Goal: Task Accomplishment & Management: Complete application form

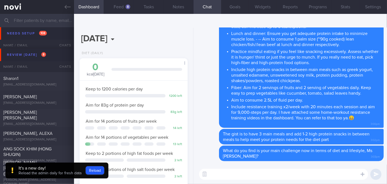
scroll to position [239, 0]
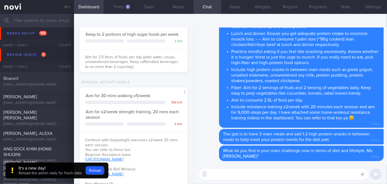
click at [90, 172] on button "Reload" at bounding box center [95, 170] width 19 height 8
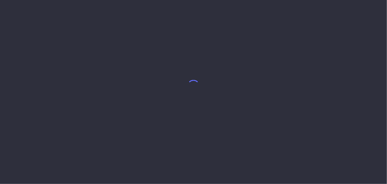
select select "9"
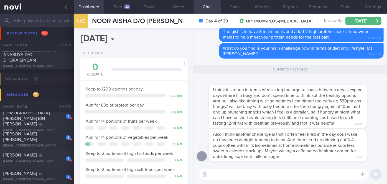
scroll to position [3883, 0]
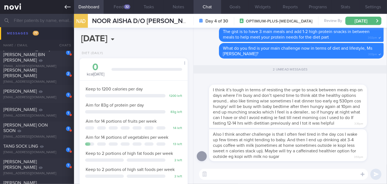
click at [70, 8] on icon at bounding box center [68, 7] width 6 height 6
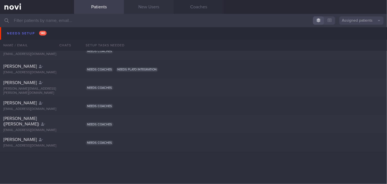
scroll to position [1740, 0]
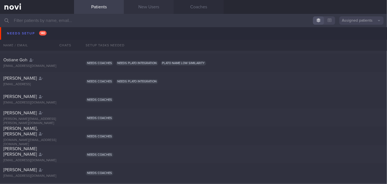
click at [140, 4] on link "New Users" at bounding box center [149, 7] width 50 height 14
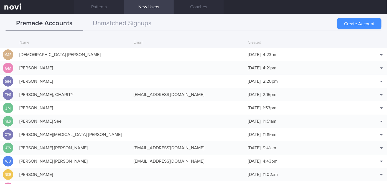
click at [343, 26] on button "Create Account" at bounding box center [359, 23] width 44 height 11
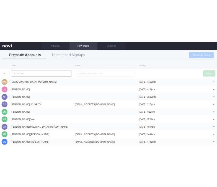
scroll to position [13, 0]
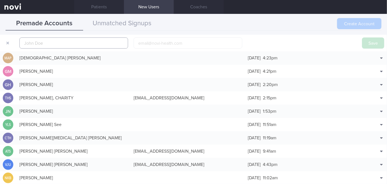
click at [112, 42] on input "text" at bounding box center [73, 42] width 109 height 11
paste input "[PERSON_NAME] [PERSON_NAME]"
type input "[PERSON_NAME] [PERSON_NAME]"
click at [164, 40] on input "email" at bounding box center [188, 42] width 109 height 11
click at [152, 42] on input "email" at bounding box center [188, 42] width 109 height 11
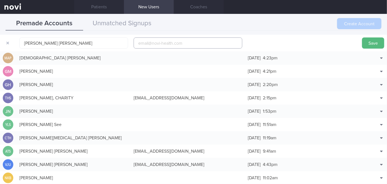
paste input "[EMAIL_ADDRESS][DOMAIN_NAME]"
click at [162, 41] on input "[EMAIL_ADDRESS][DOMAIN_NAME]" at bounding box center [188, 42] width 109 height 11
type input "[EMAIL_ADDRESS][DOMAIN_NAME]"
click at [373, 41] on button "Save" at bounding box center [373, 42] width 22 height 11
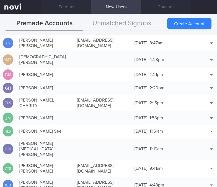
scroll to position [1742, 0]
click at [72, 10] on link "Patients" at bounding box center [67, 7] width 50 height 14
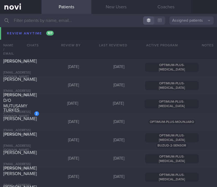
scroll to position [5474, 0]
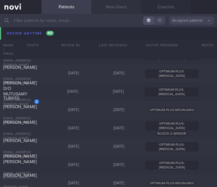
click at [105, 7] on link "New Users" at bounding box center [117, 7] width 50 height 14
